Goal: Information Seeking & Learning: Learn about a topic

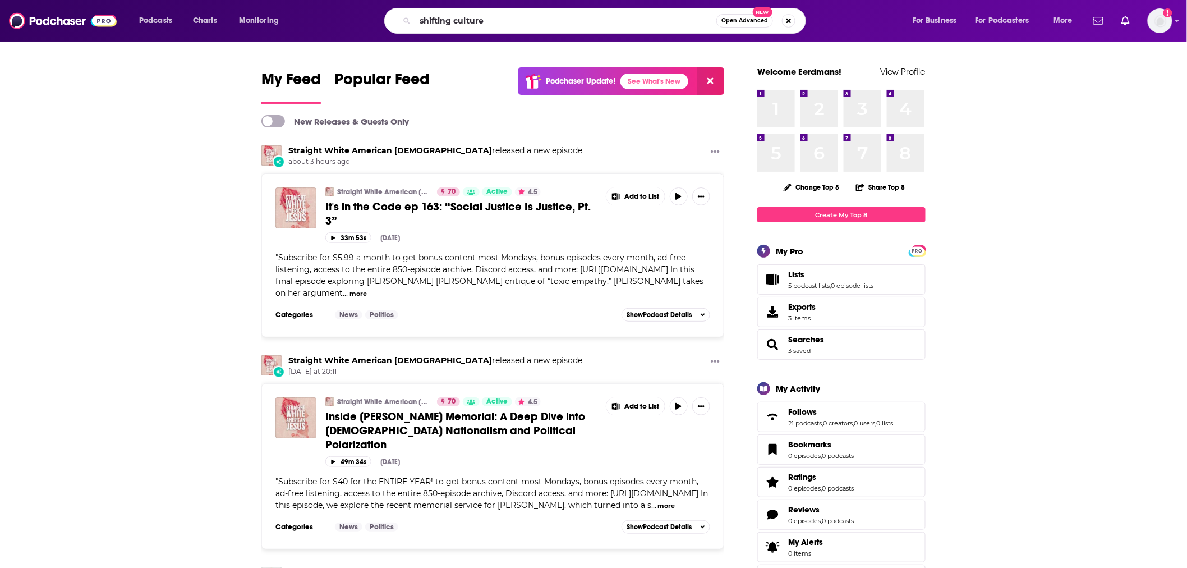
type input "shifting culture"
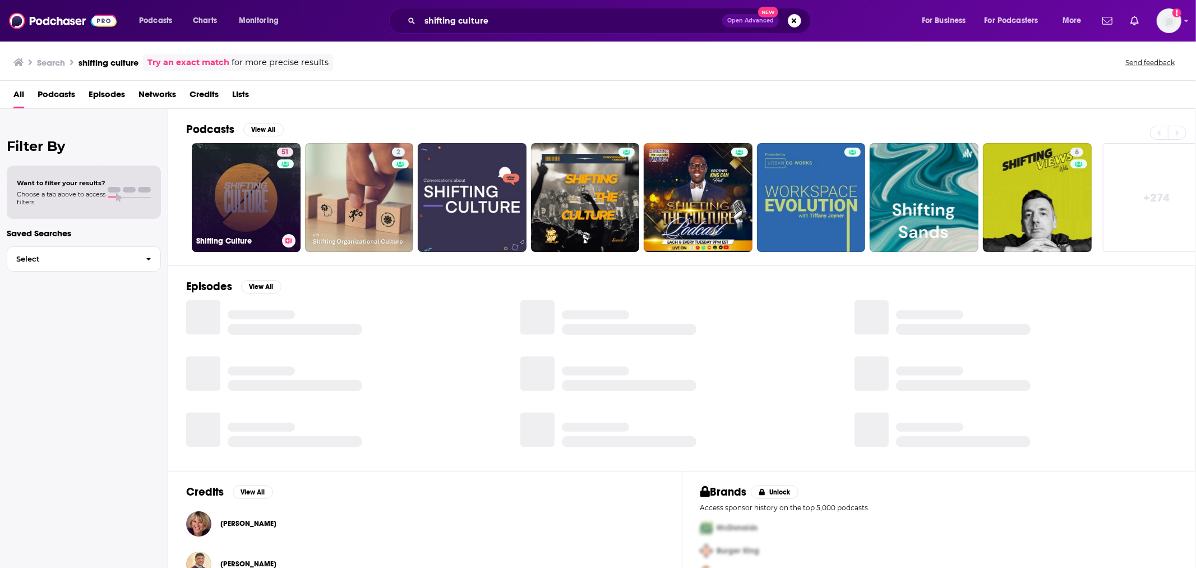
click at [234, 177] on link "51 Shifting Culture" at bounding box center [246, 197] width 109 height 109
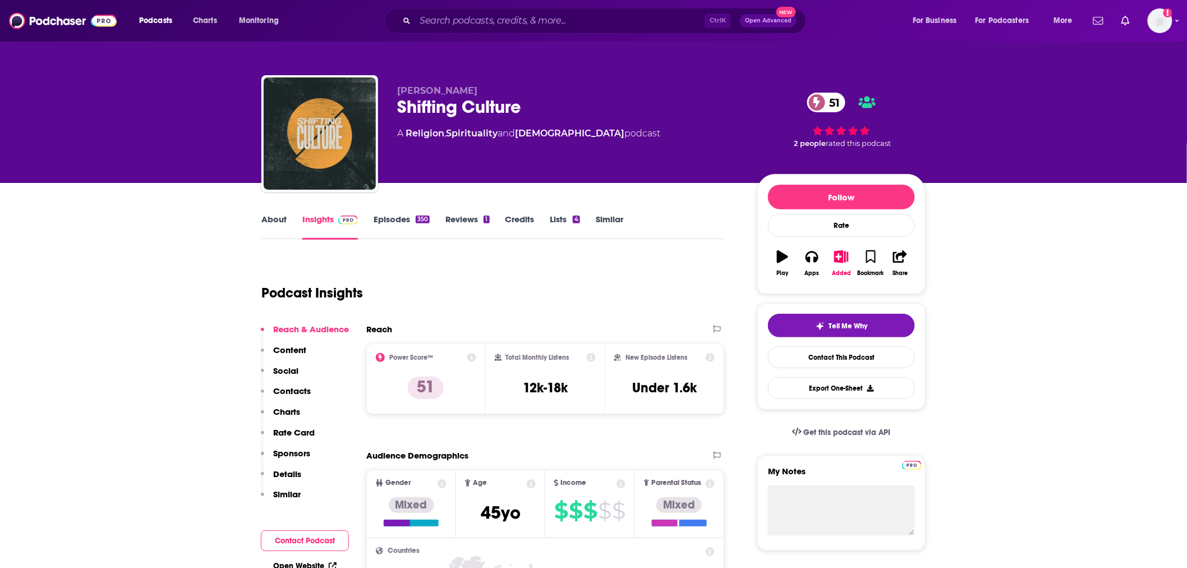
click at [386, 219] on link "Episodes 350" at bounding box center [402, 227] width 56 height 26
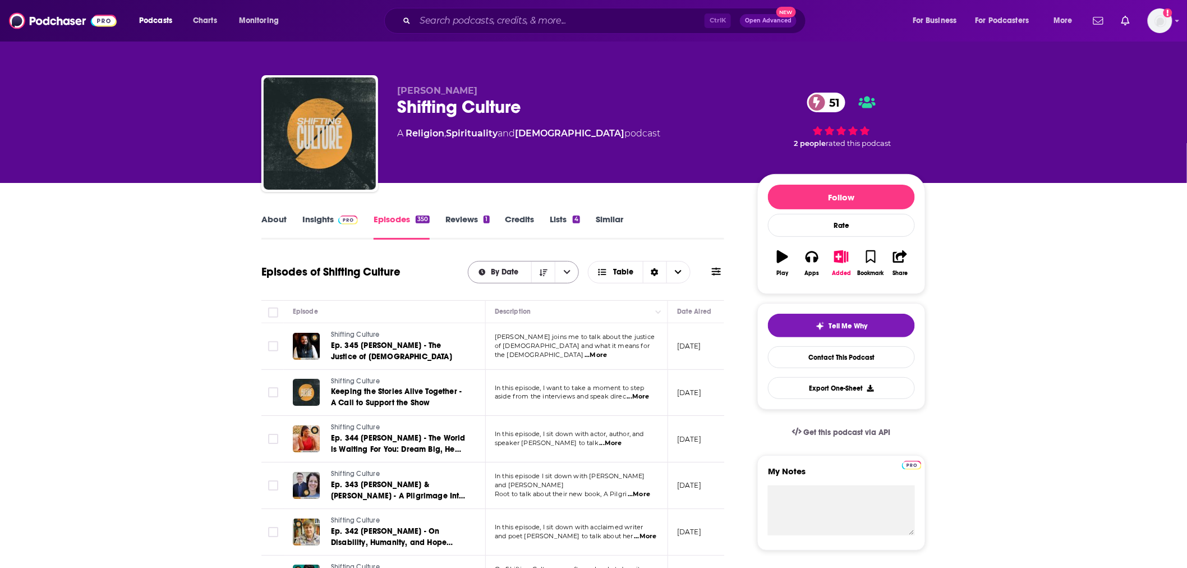
click at [568, 268] on icon "open menu" at bounding box center [567, 272] width 7 height 8
click at [568, 268] on icon "close menu" at bounding box center [567, 272] width 7 height 8
